Goal: Information Seeking & Learning: Learn about a topic

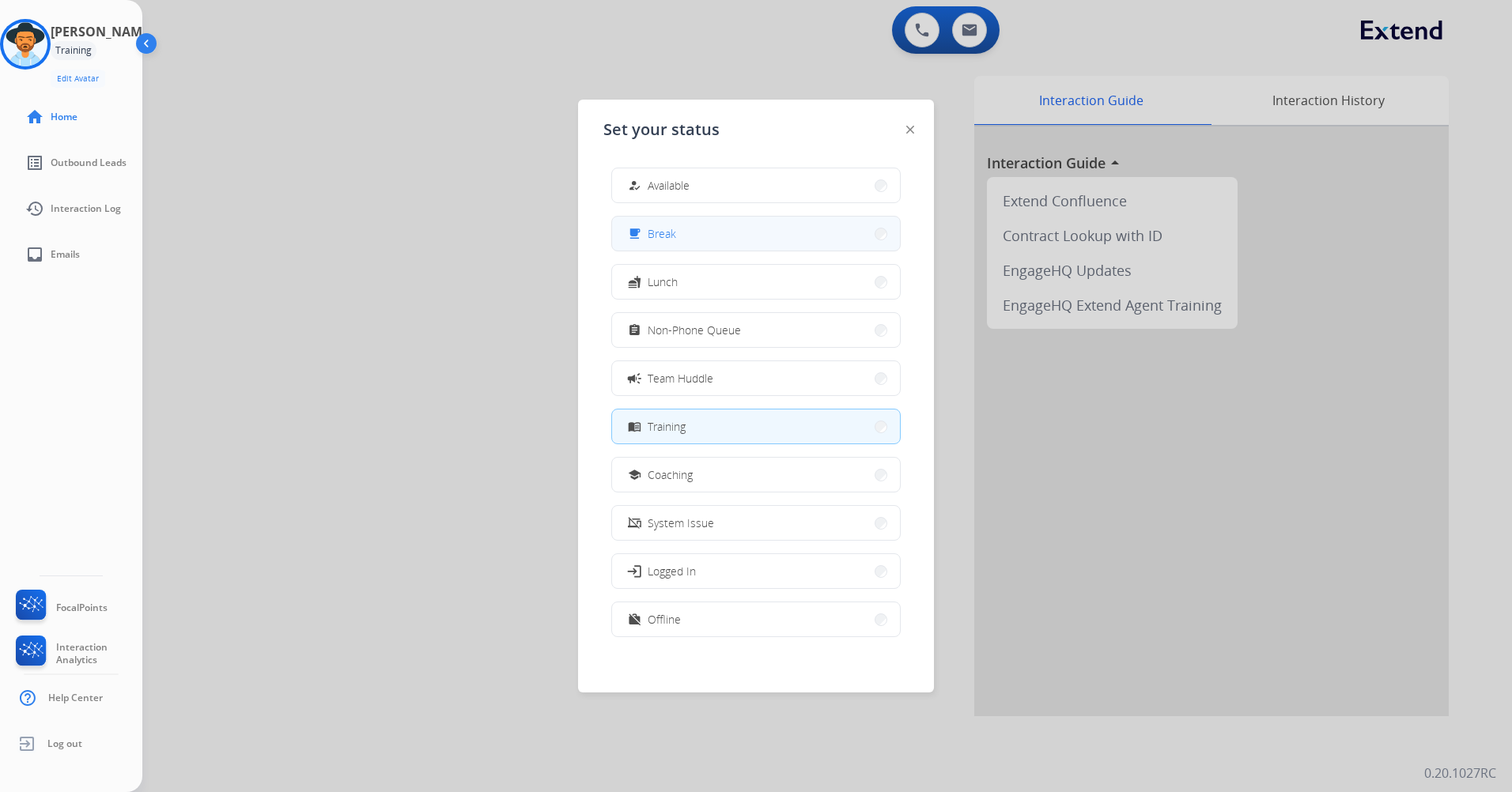
click at [669, 232] on span "Break" at bounding box center [661, 233] width 28 height 16
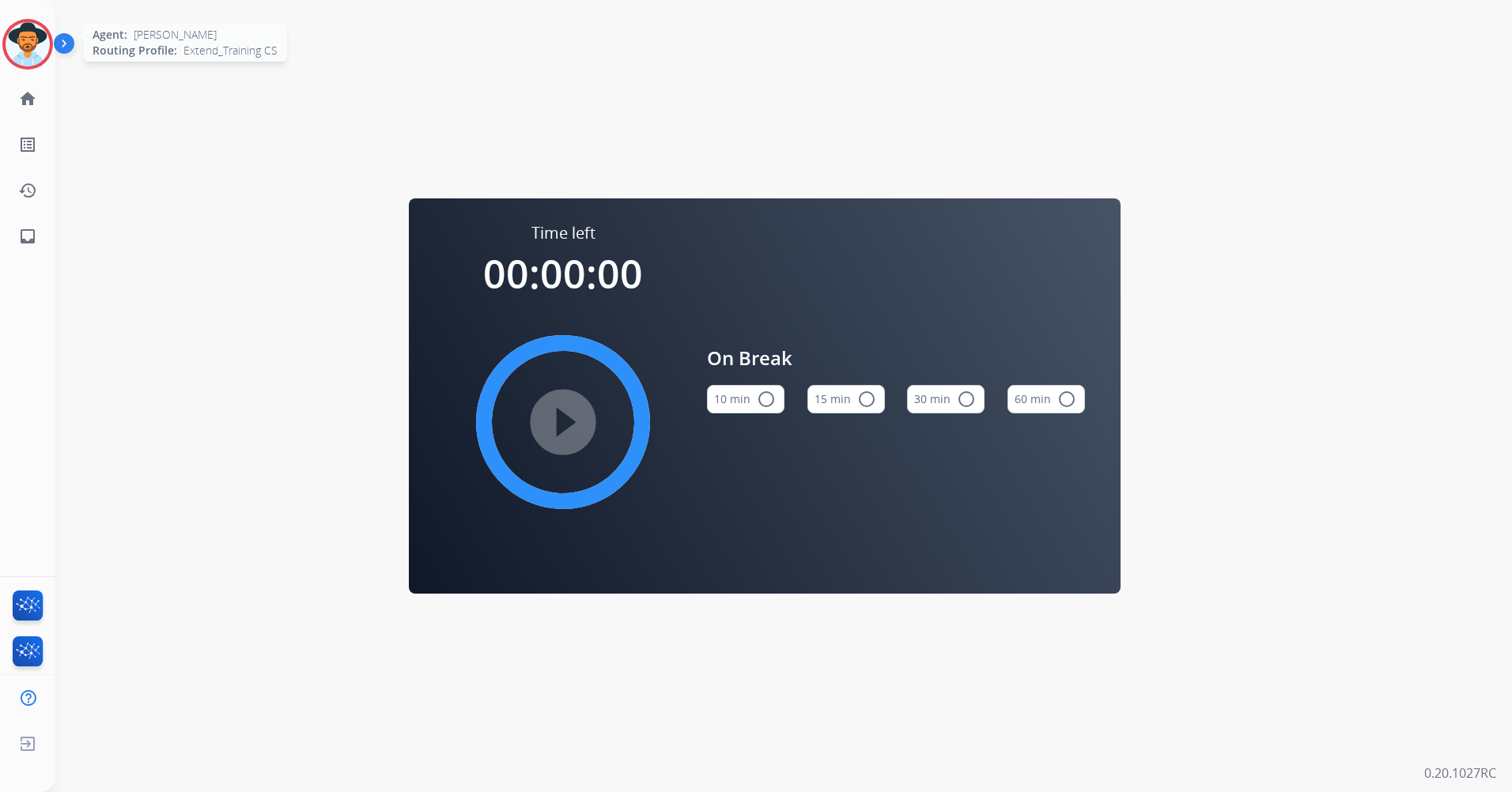
click at [22, 51] on img at bounding box center [27, 44] width 44 height 44
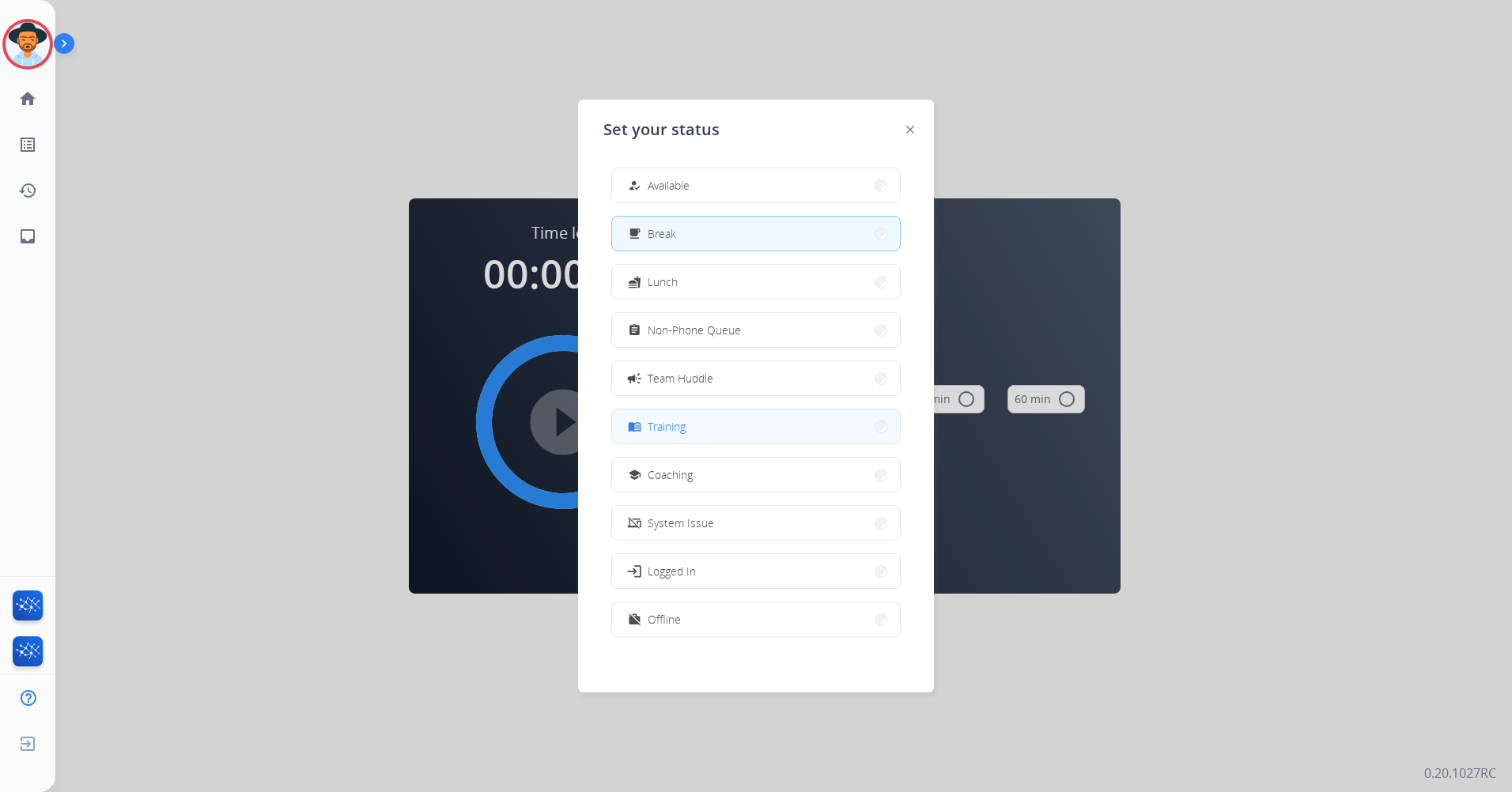
click at [705, 429] on button "menu_book Training" at bounding box center [756, 426] width 288 height 34
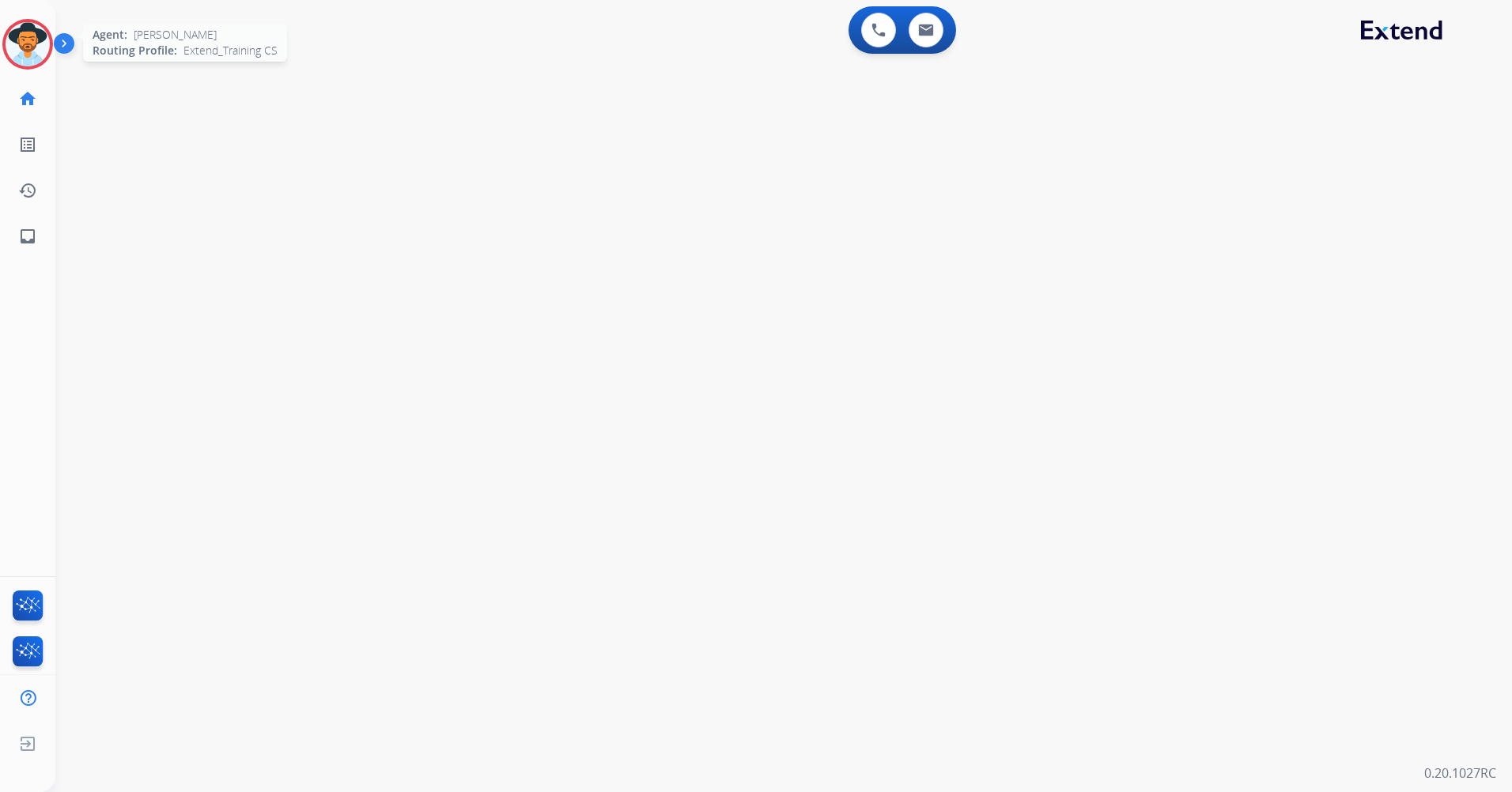
click at [27, 33] on img at bounding box center [27, 44] width 44 height 44
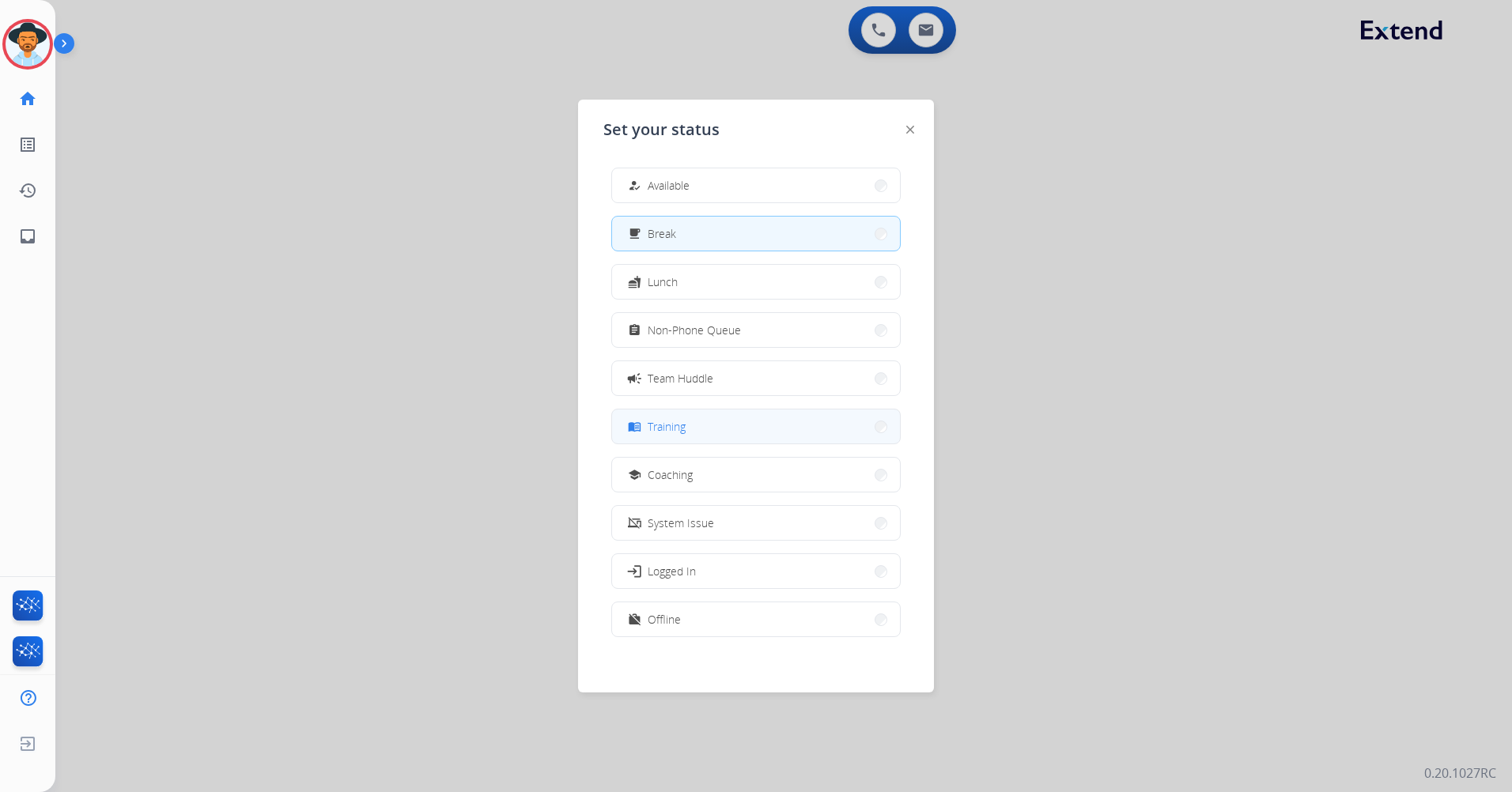
click at [739, 426] on button "menu_book Training" at bounding box center [756, 426] width 288 height 34
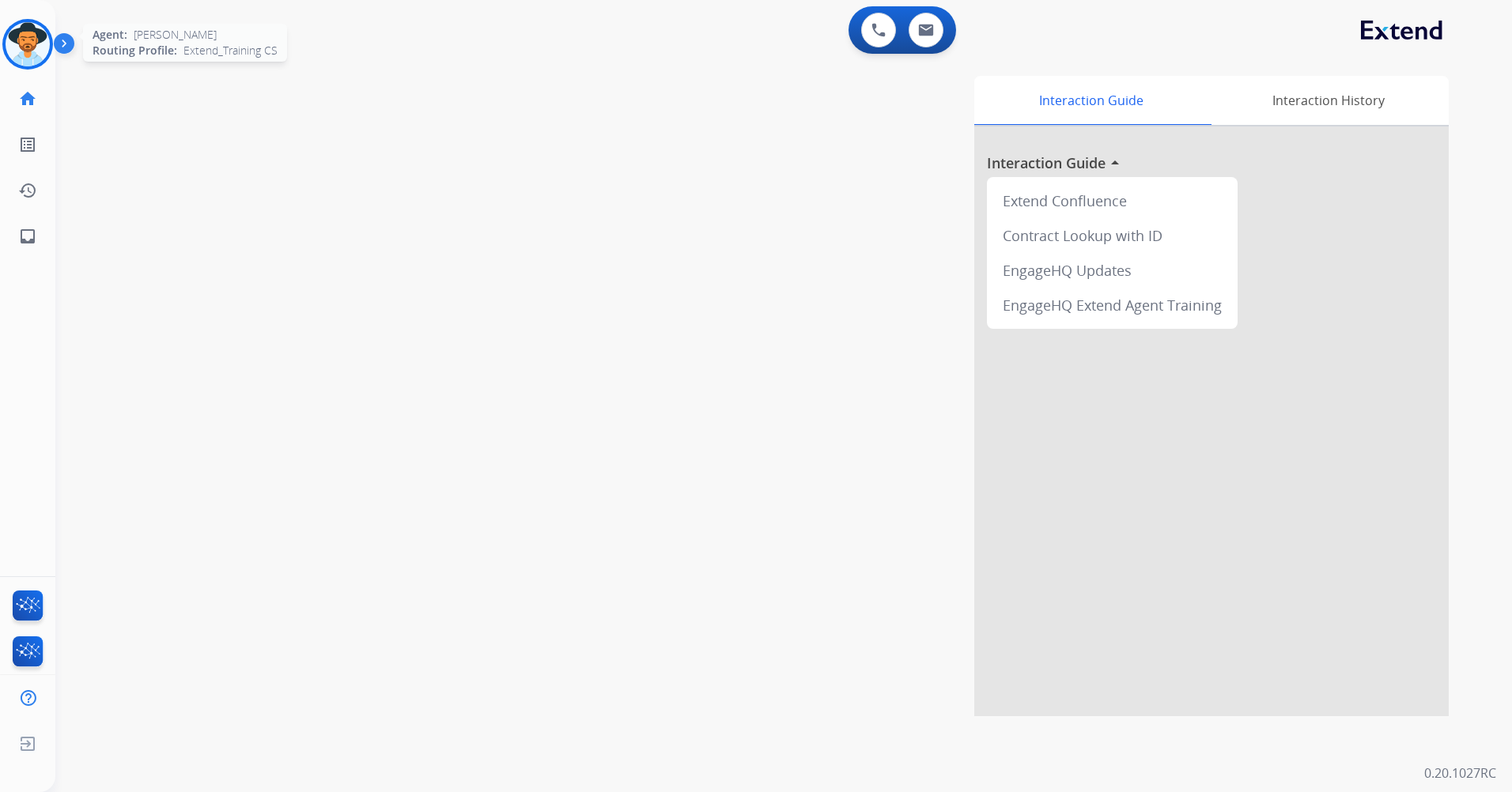
click at [17, 37] on img at bounding box center [27, 44] width 44 height 44
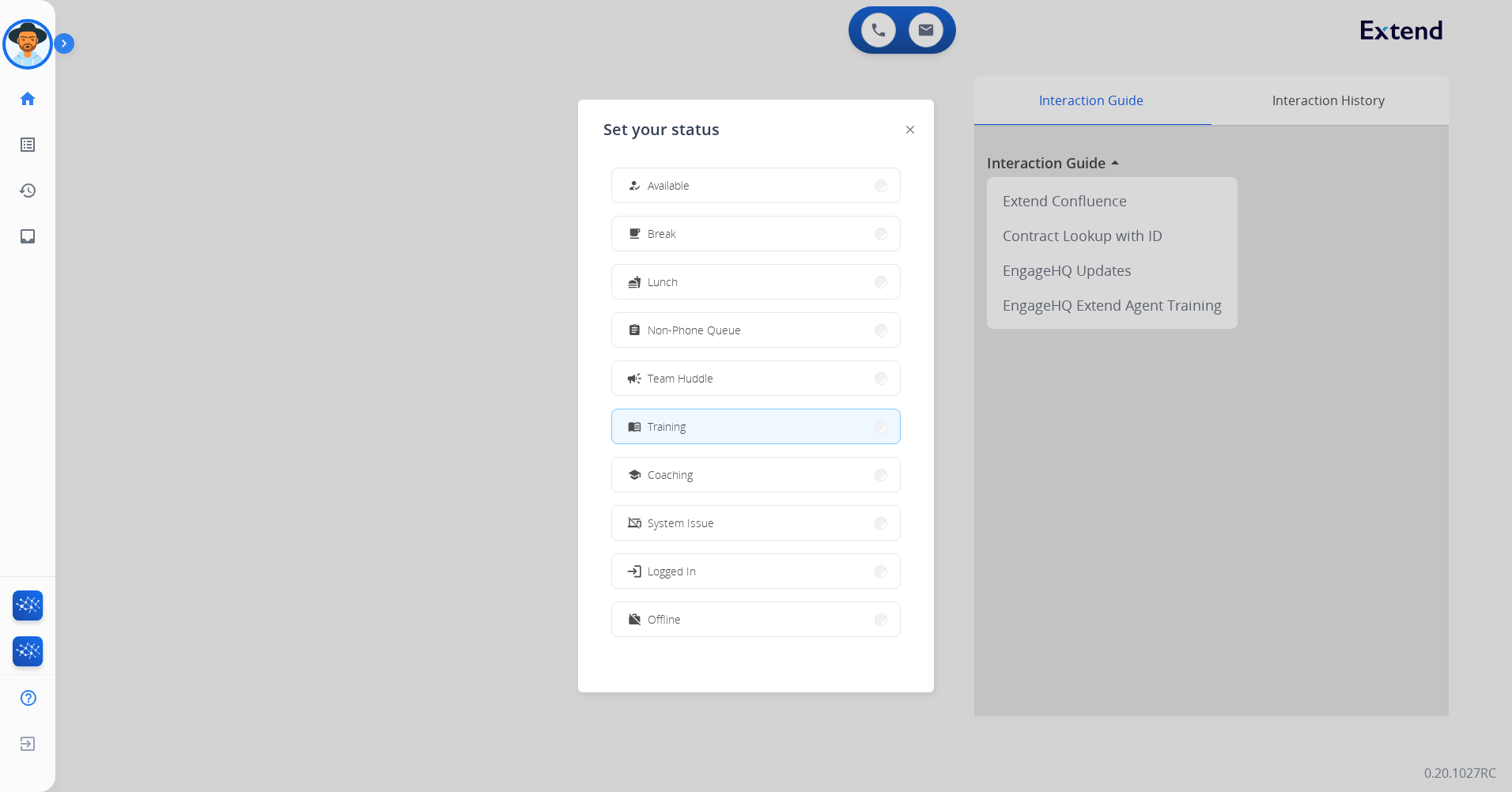
click at [250, 343] on div at bounding box center [756, 396] width 1512 height 792
